Goal: Transaction & Acquisition: Purchase product/service

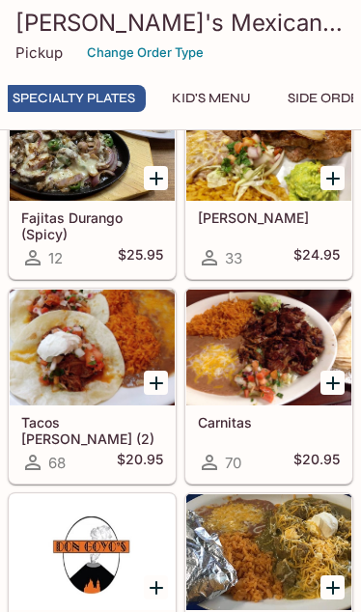
click at [79, 406] on div at bounding box center [92, 348] width 165 height 116
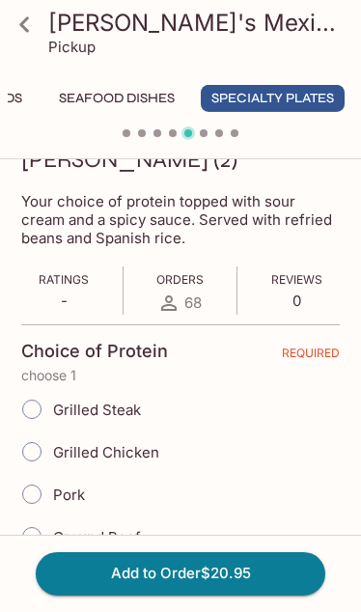
click at [28, 517] on input "Ground Beef" at bounding box center [32, 537] width 41 height 41
radio input "true"
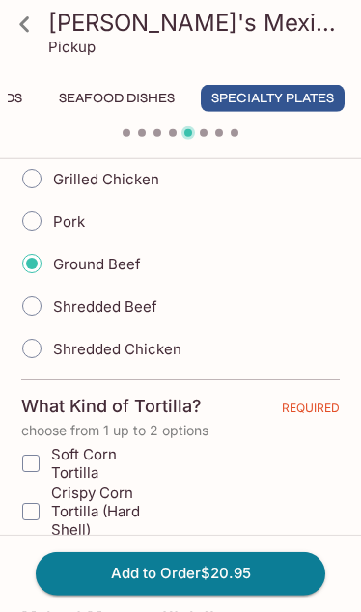
click at [43, 493] on input "Crispy Corn Tortilla (Hard Shell)" at bounding box center [31, 512] width 39 height 39
checkbox input "true"
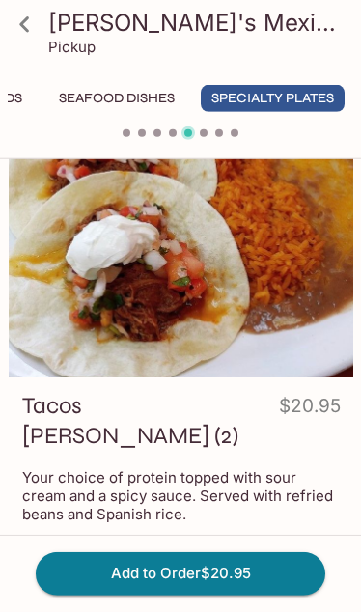
scroll to position [46, 0]
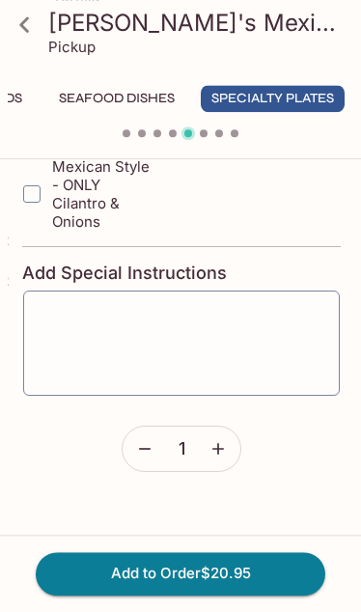
click at [140, 595] on button "Add to Order $20.95" at bounding box center [180, 573] width 289 height 42
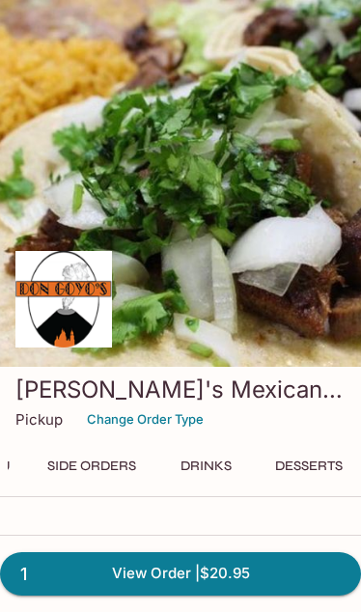
scroll to position [0, 705]
click at [92, 479] on button "Side Orders" at bounding box center [92, 465] width 110 height 27
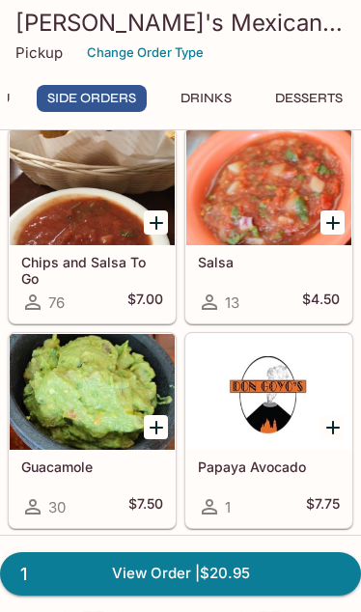
scroll to position [5510, 0]
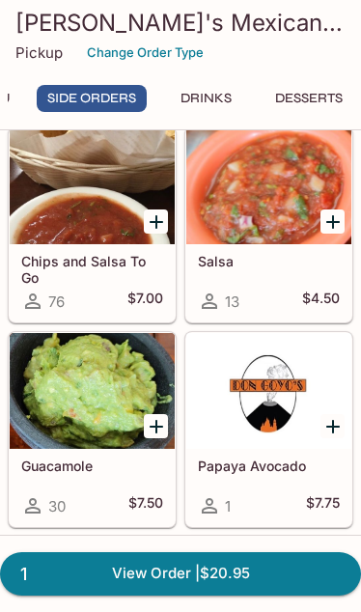
click at [109, 220] on div at bounding box center [92, 186] width 165 height 116
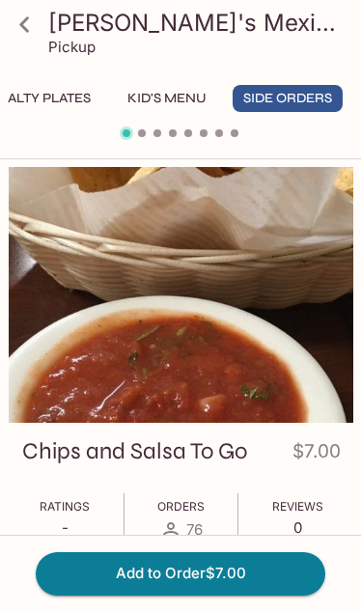
click at [99, 584] on button "Add to Order $7.00" at bounding box center [180, 573] width 289 height 42
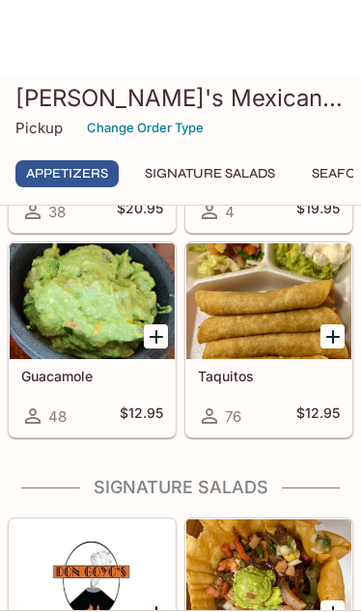
scroll to position [1147, 0]
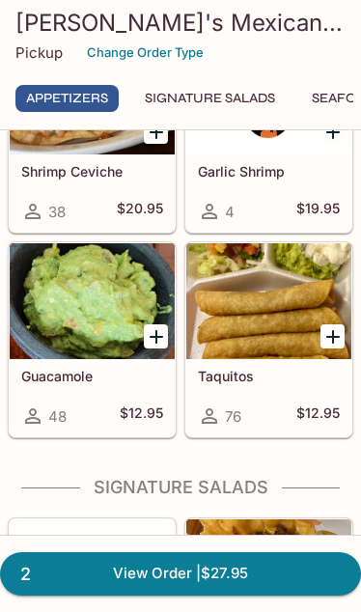
click at [78, 359] on div at bounding box center [92, 301] width 165 height 116
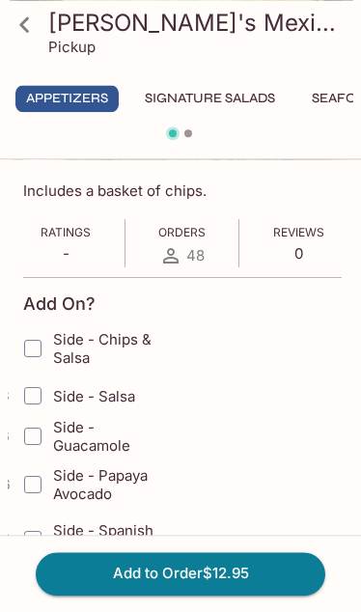
scroll to position [300, 0]
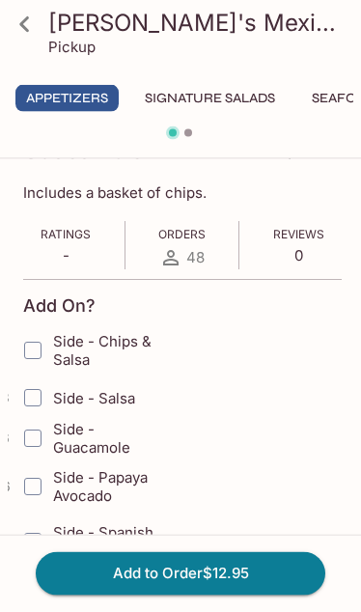
click at [29, 358] on input "Side - Chips & Salsa" at bounding box center [33, 350] width 39 height 39
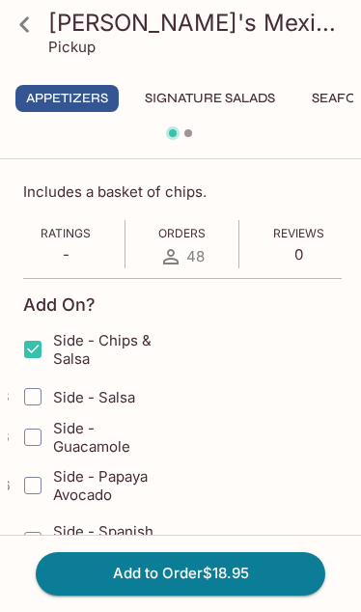
click at [33, 346] on input "Side - Chips & Salsa" at bounding box center [33, 349] width 39 height 39
checkbox input "false"
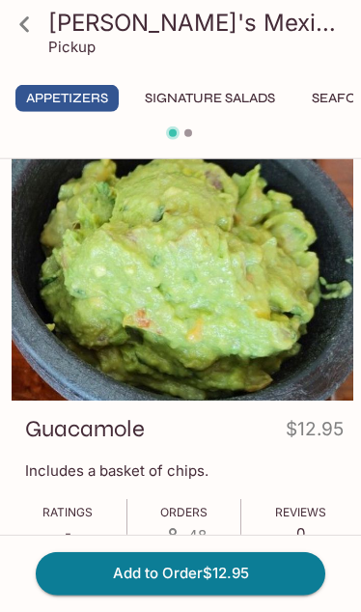
scroll to position [0, 0]
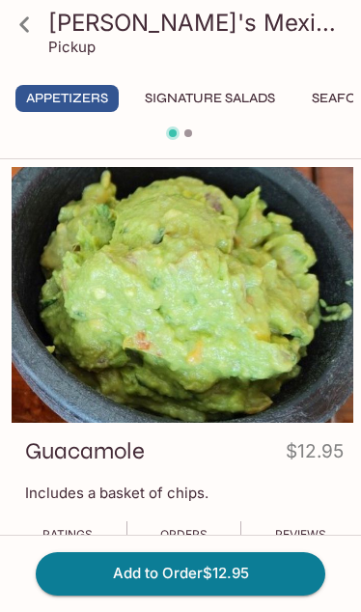
click at [92, 583] on button "Add to Order $12.95" at bounding box center [180, 573] width 289 height 42
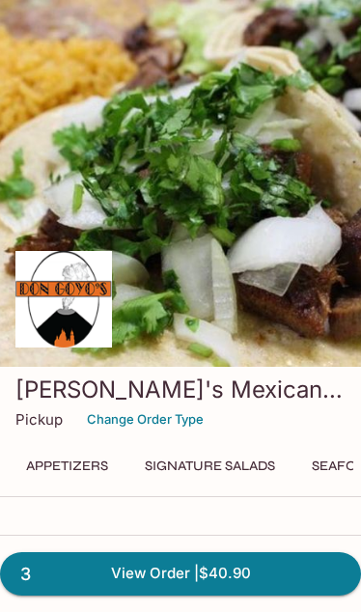
click at [162, 578] on link "3 View Order | $40.90" at bounding box center [180, 573] width 361 height 42
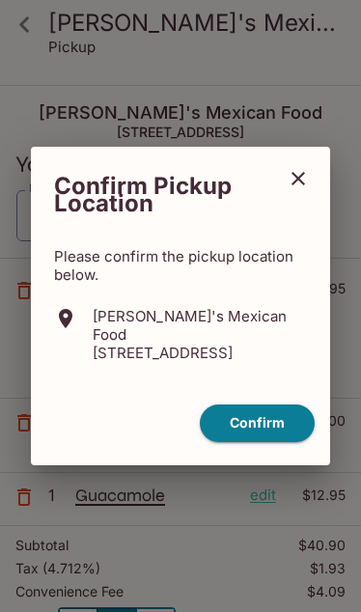
click at [280, 431] on button "Confirm" at bounding box center [257, 424] width 115 height 38
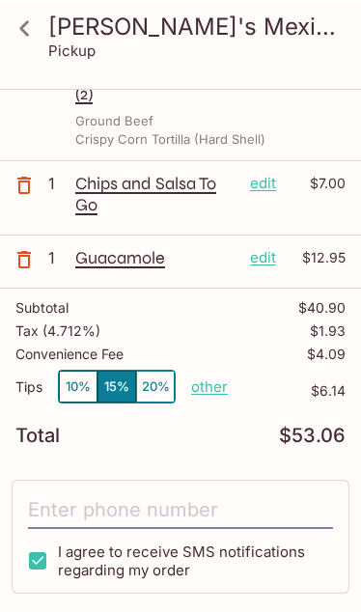
scroll to position [238, 0]
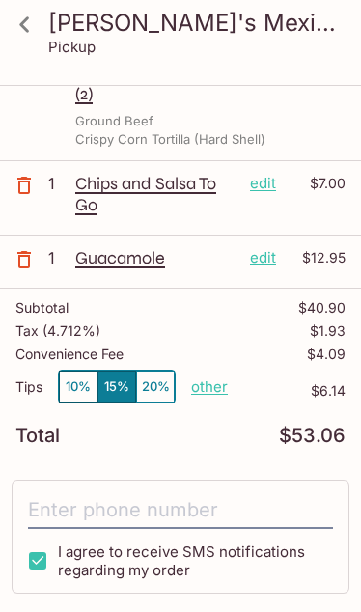
click at [81, 371] on button "10%" at bounding box center [78, 387] width 39 height 32
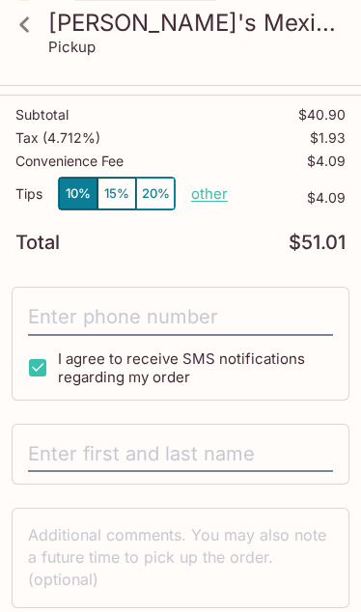
scroll to position [431, 0]
click at [292, 437] on input "text" at bounding box center [180, 455] width 305 height 37
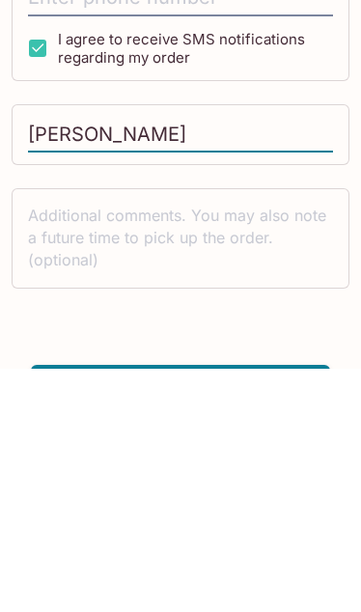
scroll to position [508, 0]
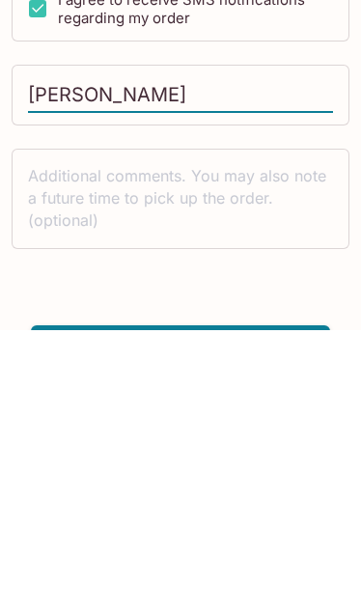
type input "[PERSON_NAME]"
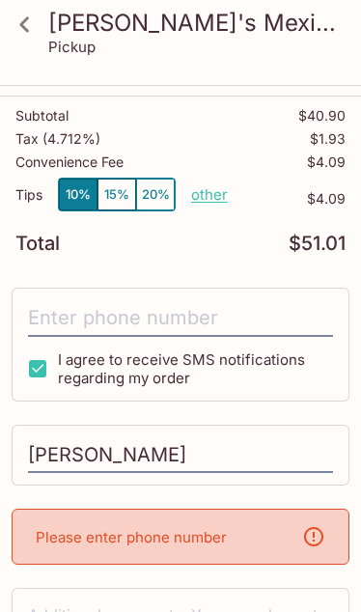
click at [61, 528] on p "Please enter phone number" at bounding box center [131, 537] width 191 height 18
click at [230, 509] on div "Please enter phone number" at bounding box center [181, 537] width 338 height 56
click at [323, 525] on icon at bounding box center [313, 536] width 23 height 23
click at [224, 528] on p "Please enter phone number" at bounding box center [131, 537] width 191 height 18
click at [218, 528] on p "Please enter phone number" at bounding box center [131, 537] width 191 height 18
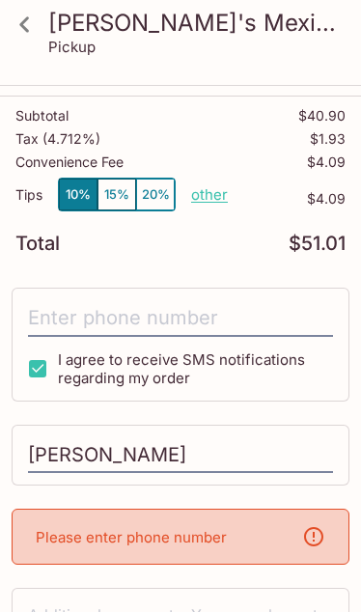
click at [218, 528] on p "Please enter phone number" at bounding box center [131, 537] width 191 height 18
click at [225, 509] on div "Please enter phone number" at bounding box center [181, 537] width 338 height 56
click at [220, 528] on p "Please enter phone number" at bounding box center [131, 537] width 191 height 18
click at [176, 300] on input "tel" at bounding box center [180, 318] width 305 height 37
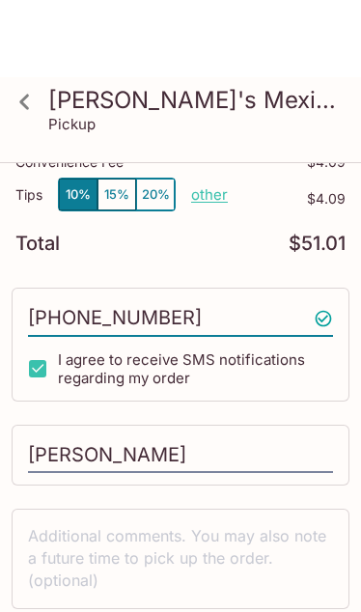
scroll to position [508, 0]
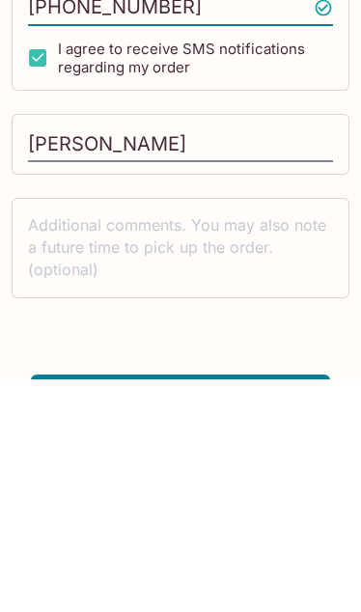
type input "[PHONE_NUMBER]"
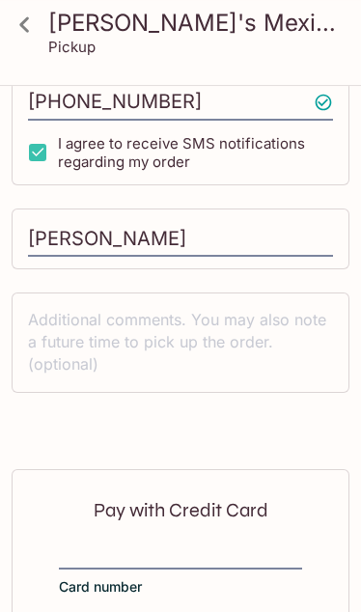
scroll to position [720, 0]
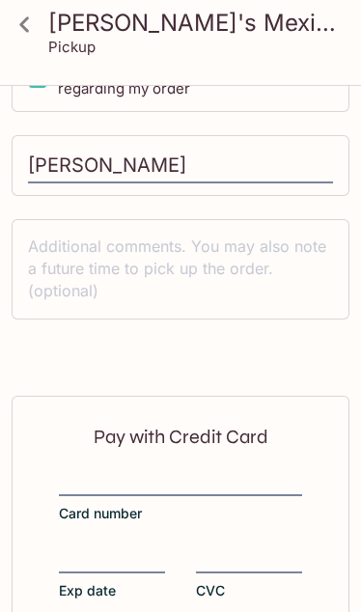
click at [240, 469] on div at bounding box center [180, 482] width 243 height 27
click at [240, 470] on input "Card number" at bounding box center [180, 470] width 243 height 1
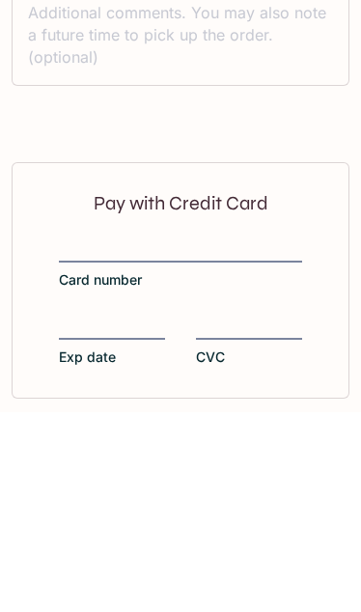
scroll to position [798, 0]
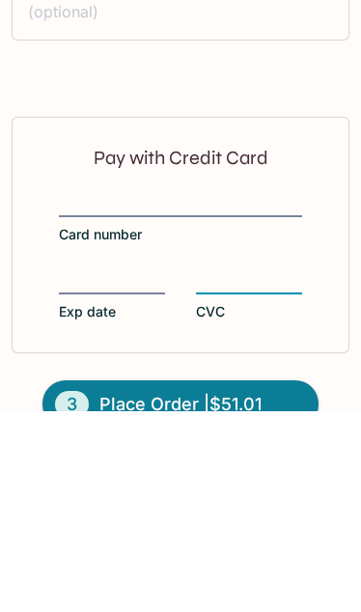
click at [271, 581] on button "3 Place Order | $51.01" at bounding box center [180, 605] width 276 height 48
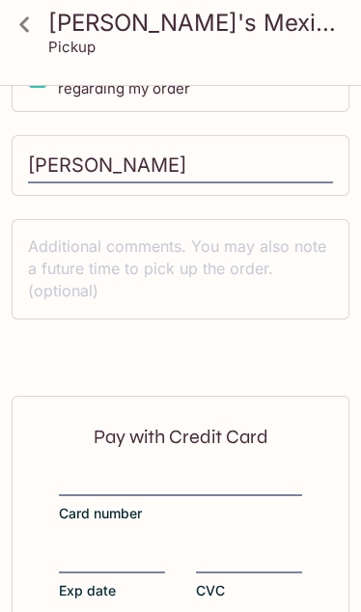
scroll to position [400, 0]
